Goal: Task Accomplishment & Management: Complete application form

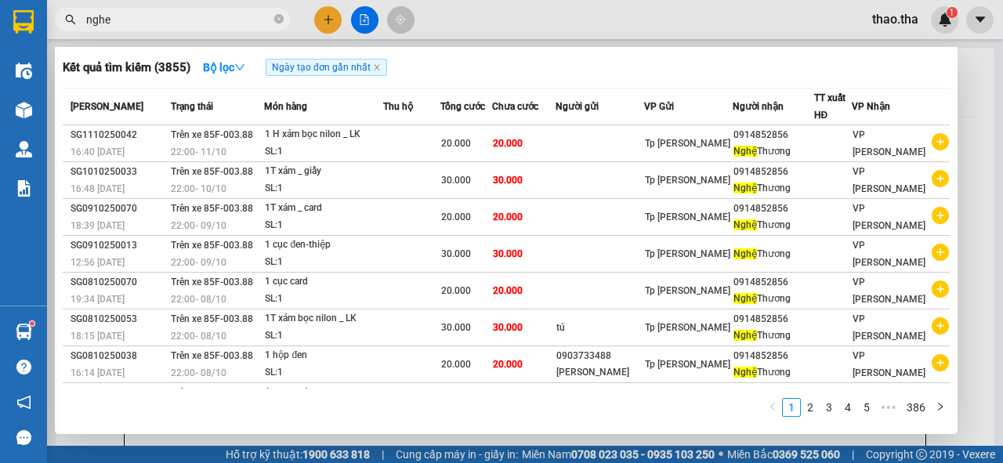
click at [325, 22] on div at bounding box center [501, 231] width 1003 height 463
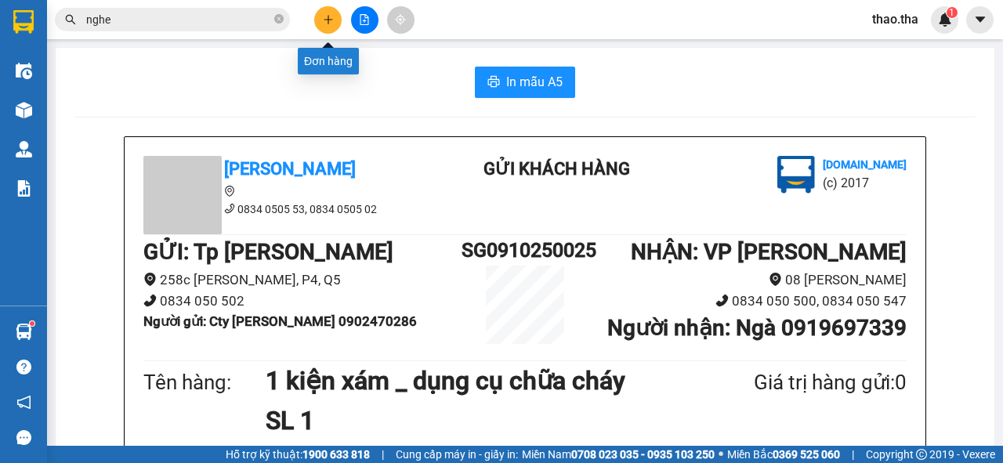
click at [325, 22] on icon "plus" at bounding box center [328, 19] width 11 height 11
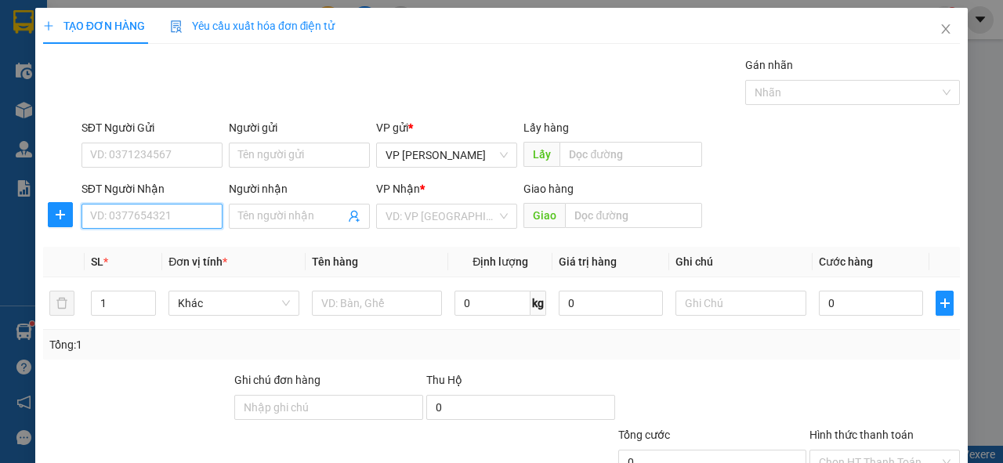
click at [156, 208] on input "SĐT Người Nhận" at bounding box center [152, 216] width 141 height 25
drag, startPoint x: 172, startPoint y: 212, endPoint x: 219, endPoint y: 209, distance: 47.9
click at [176, 212] on input "0916741763" at bounding box center [152, 216] width 141 height 25
type input "0916741763"
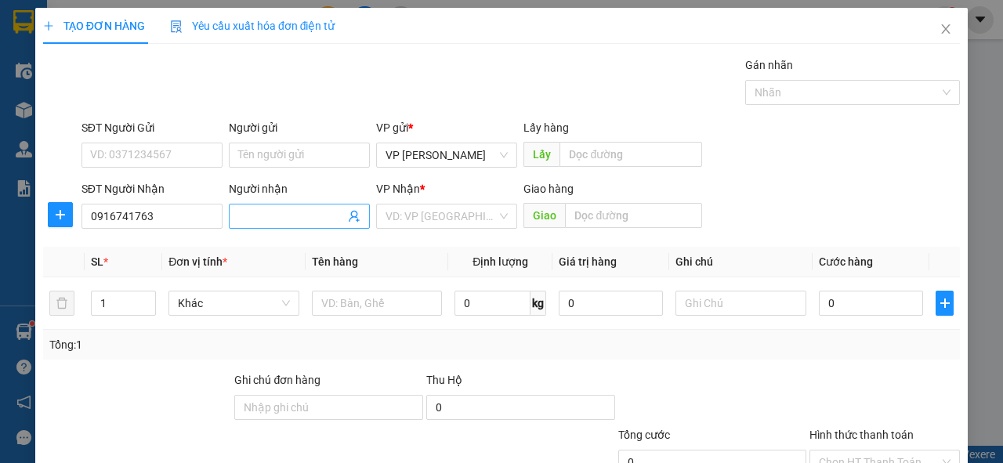
click at [260, 205] on span at bounding box center [299, 216] width 141 height 25
type input "vIÊN"
click at [269, 150] on input "Người gửi" at bounding box center [299, 155] width 141 height 25
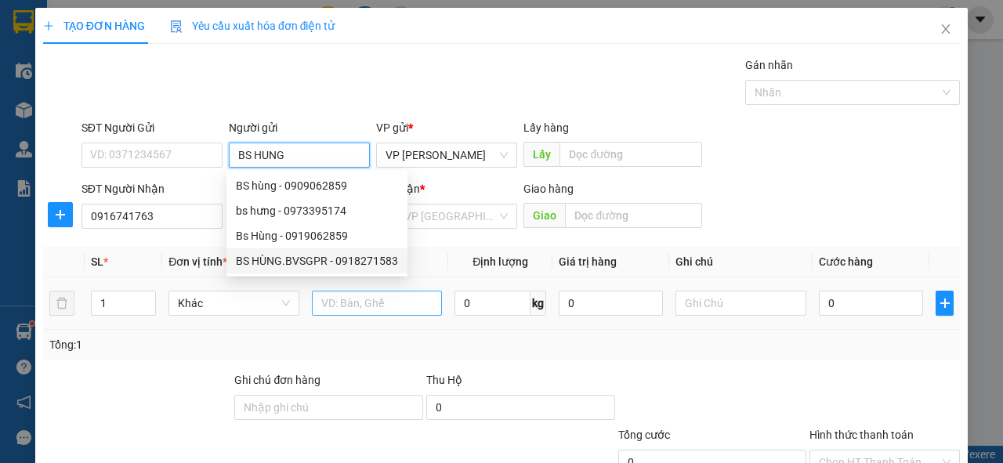
type input "BS HUNG"
click at [356, 309] on input "text" at bounding box center [377, 303] width 131 height 25
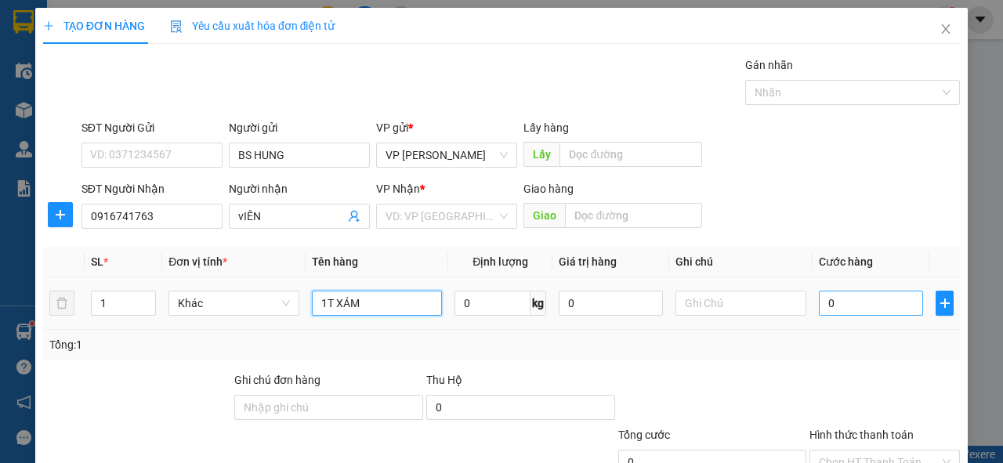
type input "1T XÁM"
type input "3"
type input "30"
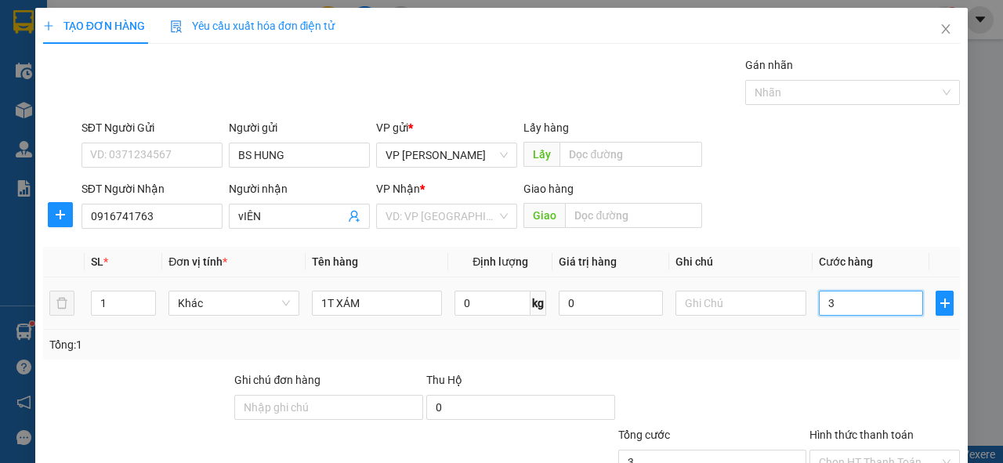
type input "30"
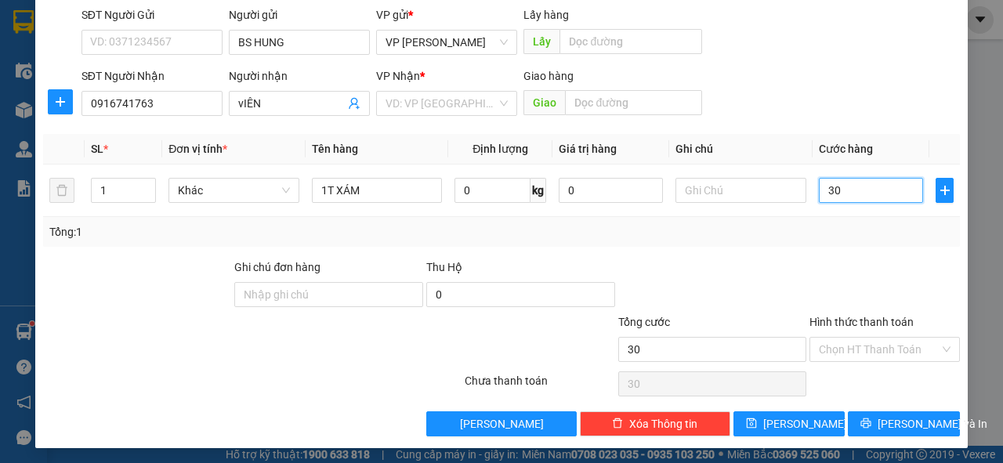
scroll to position [115, 0]
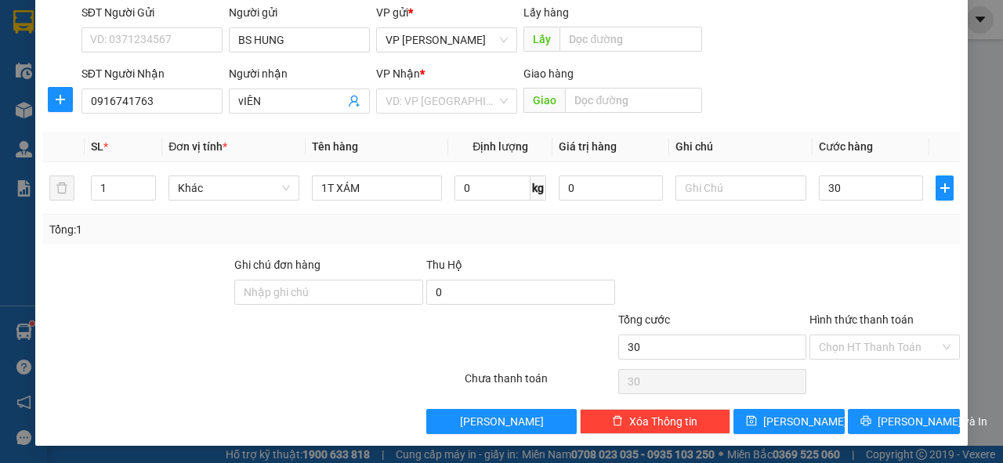
type input "30.000"
click at [855, 332] on div "Hình thức thanh toán" at bounding box center [885, 323] width 150 height 24
click at [859, 348] on input "Hình thức thanh toán" at bounding box center [879, 347] width 121 height 24
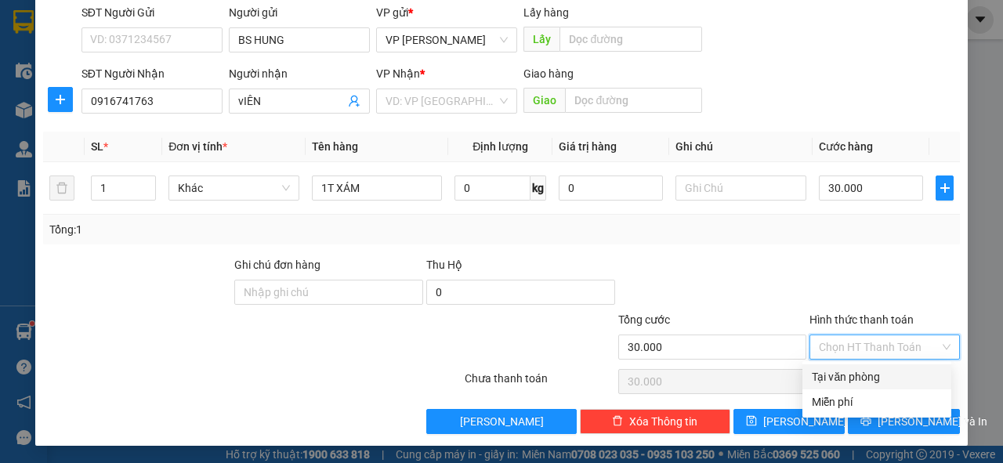
click at [852, 375] on div "Tại văn phòng" at bounding box center [877, 376] width 130 height 17
type input "0"
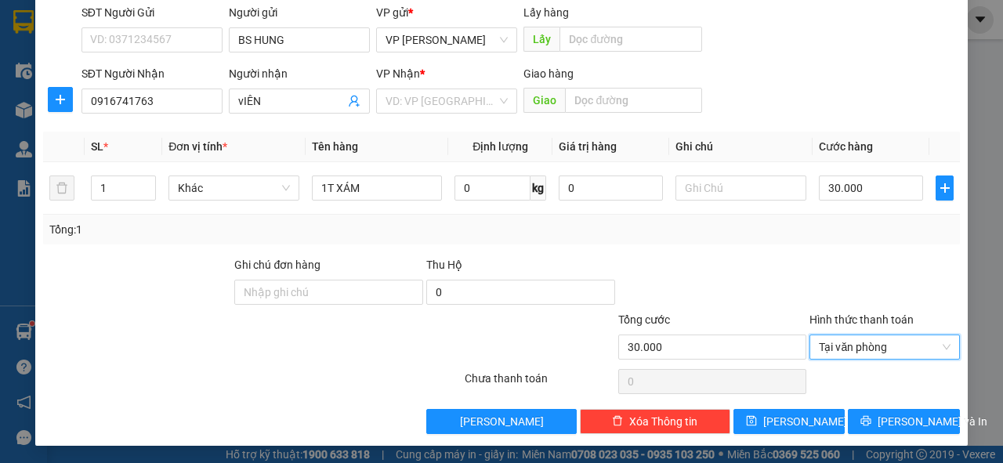
click at [861, 407] on div "Transit Pickup Surcharge Ids Transit Deliver Surcharge Ids Transit Deliver Surc…" at bounding box center [501, 187] width 917 height 493
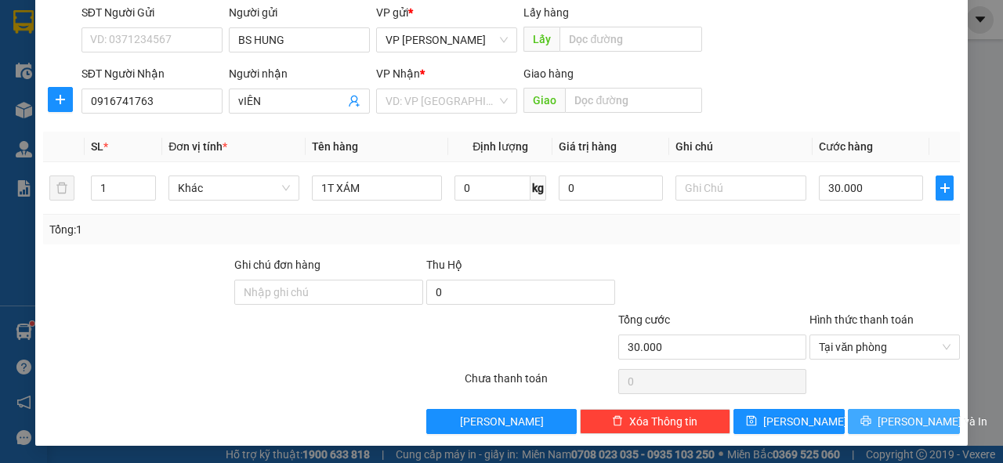
click at [865, 414] on button "[PERSON_NAME] và In" at bounding box center [904, 421] width 112 height 25
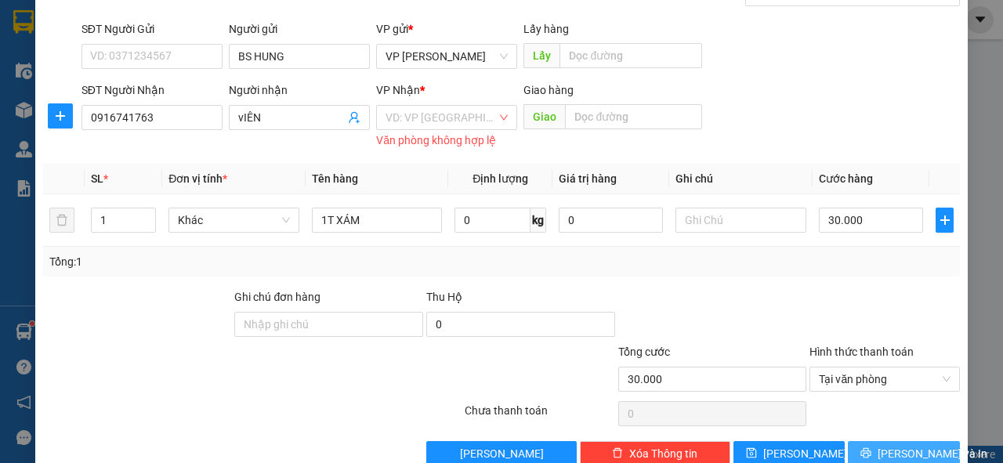
scroll to position [131, 0]
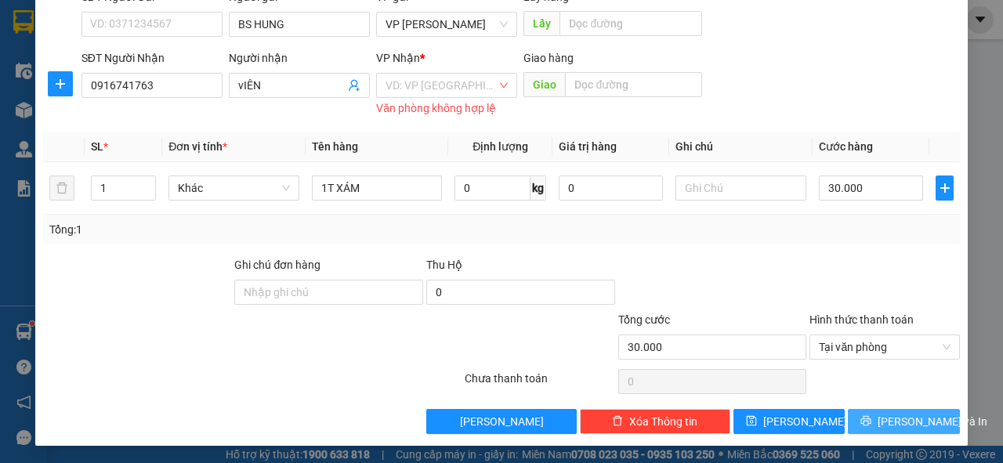
click at [865, 419] on icon "printer" at bounding box center [866, 421] width 10 height 10
click at [439, 90] on input "search" at bounding box center [441, 86] width 111 height 24
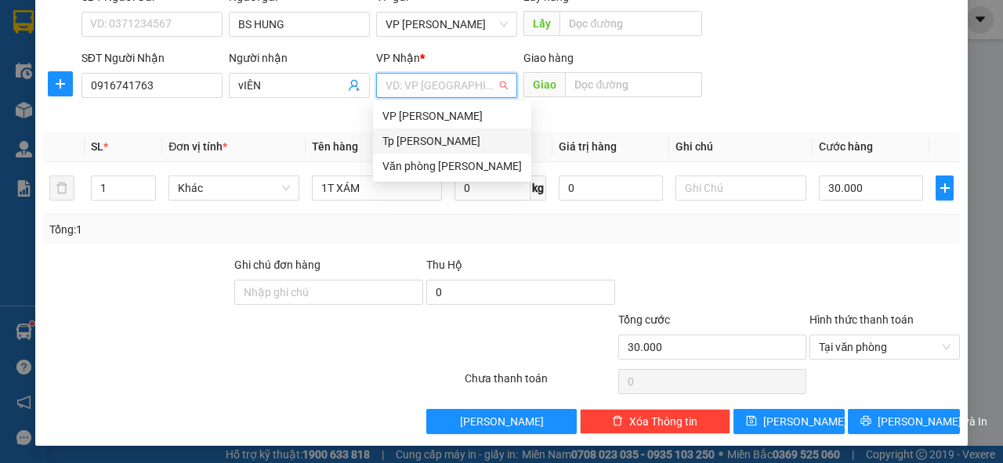
click at [424, 142] on div "Tp [PERSON_NAME]" at bounding box center [453, 140] width 140 height 17
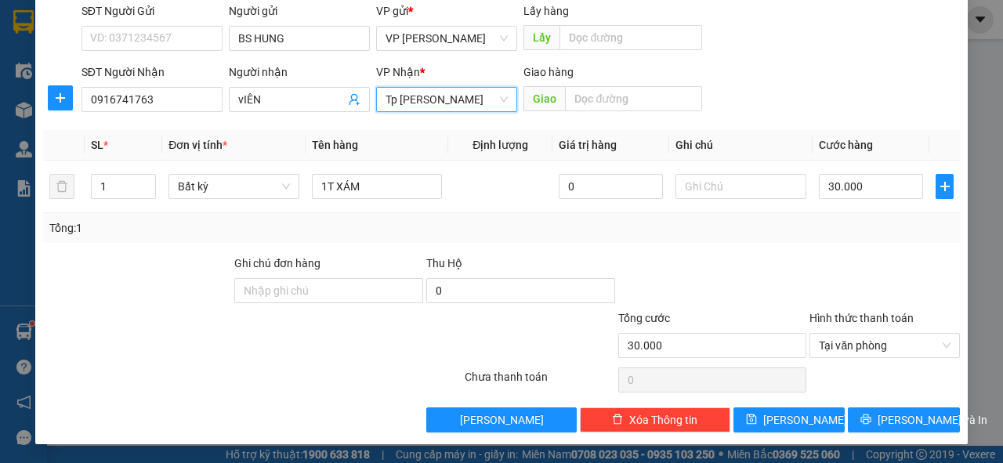
scroll to position [115, 0]
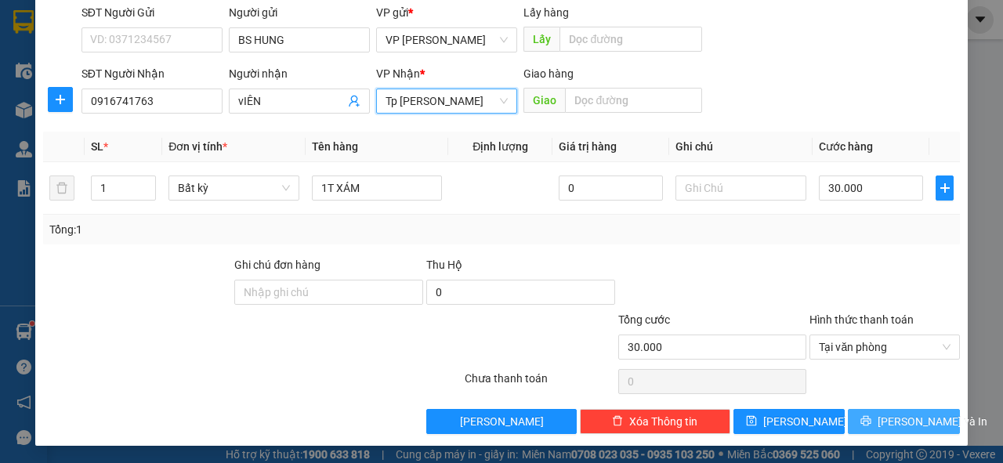
click at [896, 430] on button "[PERSON_NAME] và In" at bounding box center [904, 421] width 112 height 25
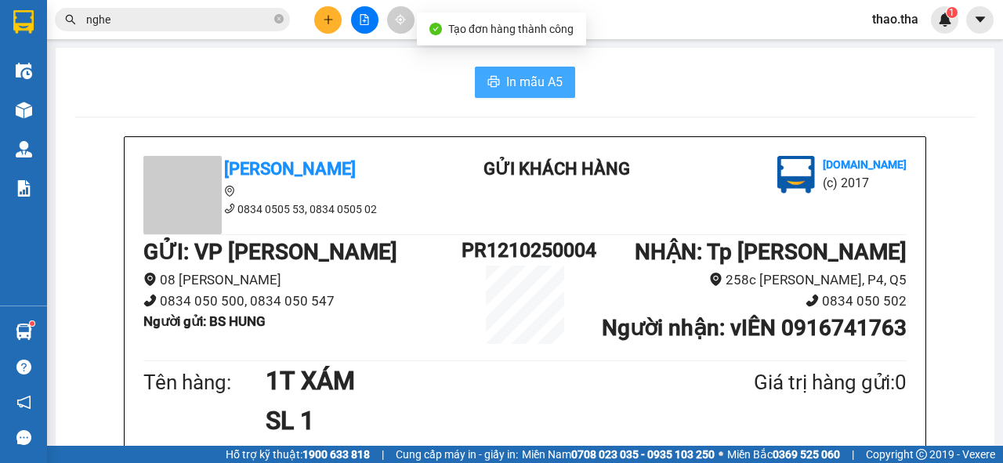
click at [538, 73] on span "In mẫu A5" at bounding box center [534, 82] width 56 height 20
